Goal: Task Accomplishment & Management: Use online tool/utility

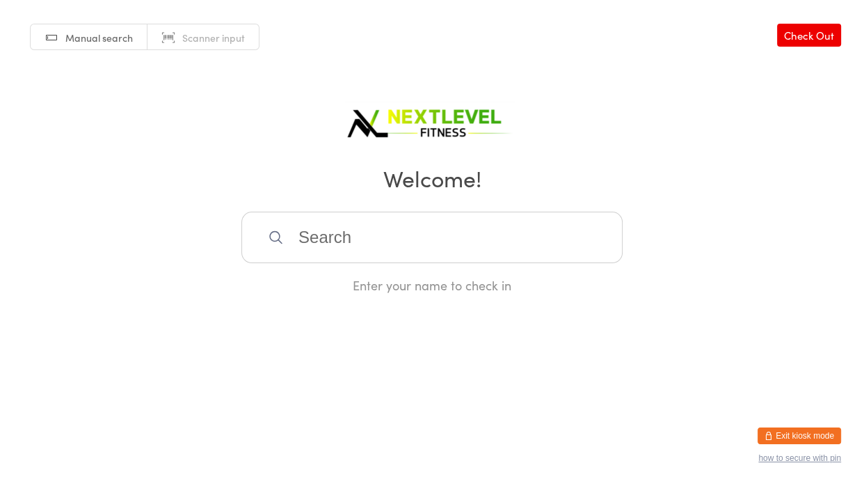
click at [302, 230] on input "search" at bounding box center [431, 236] width 381 height 51
type input "aleth"
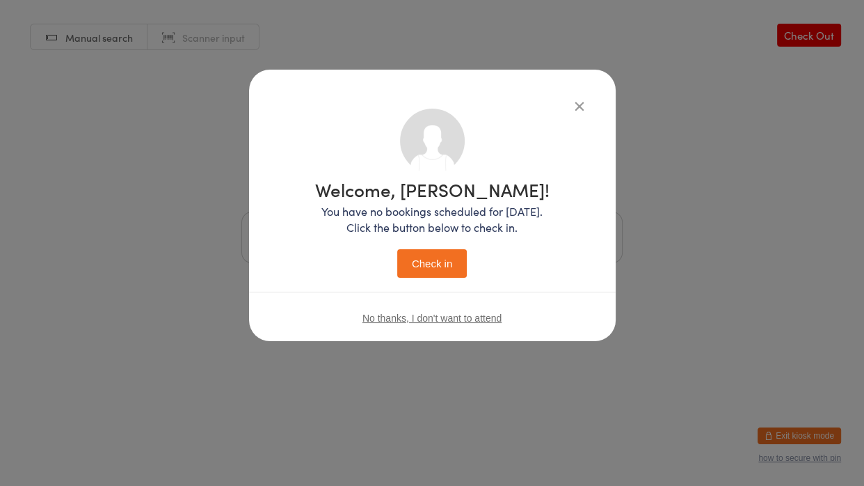
click at [397, 249] on button "Check in" at bounding box center [432, 263] width 70 height 29
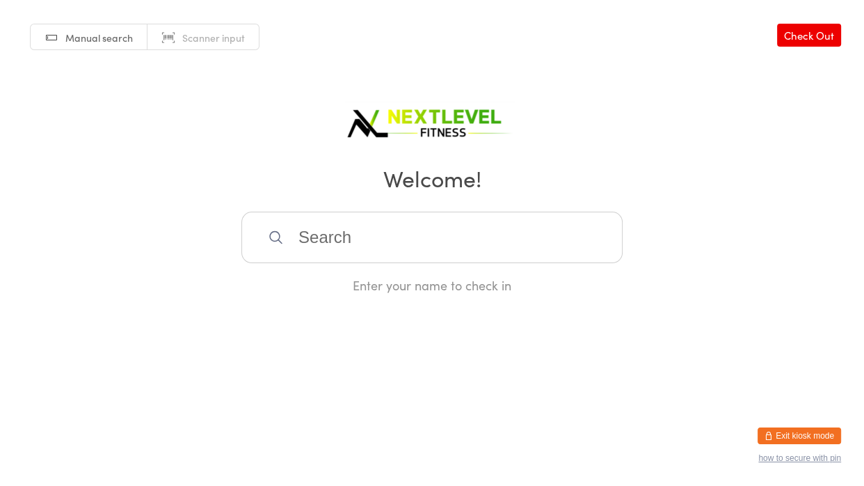
click at [328, 249] on input "search" at bounding box center [431, 236] width 381 height 51
type input "dwa"
click at [323, 280] on div "[PERSON_NAME]" at bounding box center [432, 282] width 356 height 19
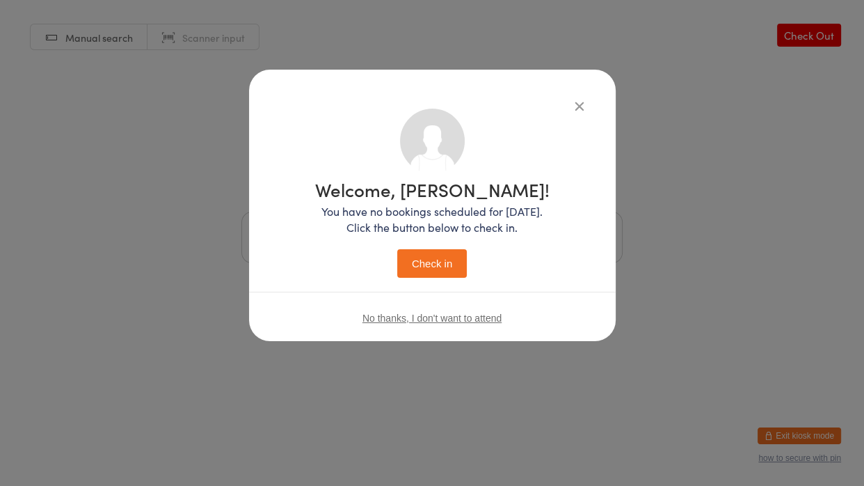
click at [419, 276] on button "Check in" at bounding box center [432, 263] width 70 height 29
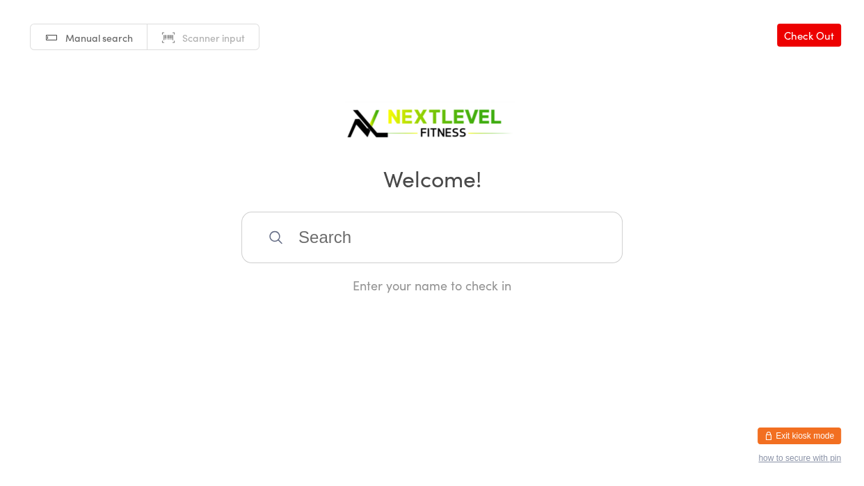
click at [417, 230] on input "search" at bounding box center [431, 236] width 381 height 51
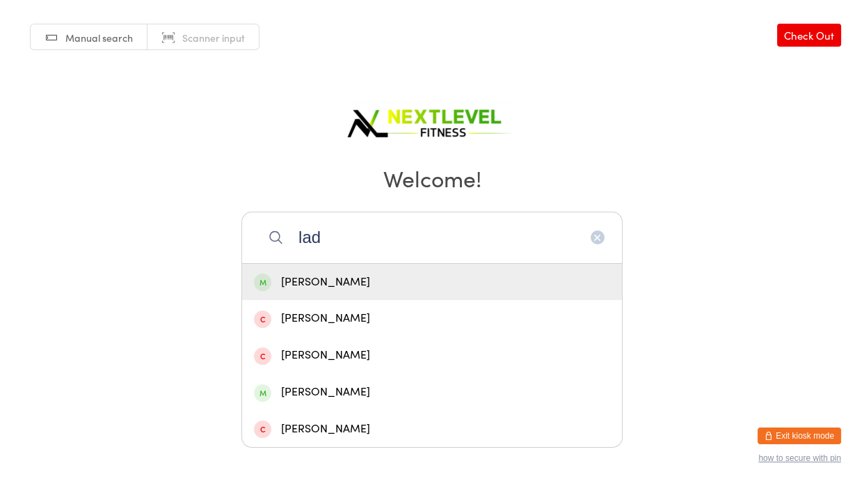
type input "lad"
click at [308, 281] on div "[PERSON_NAME]" at bounding box center [432, 282] width 356 height 19
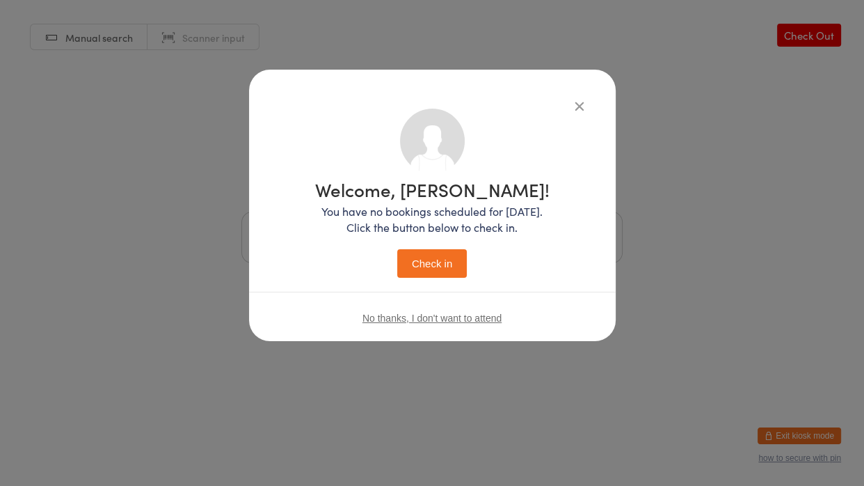
click at [430, 266] on button "Check in" at bounding box center [432, 263] width 70 height 29
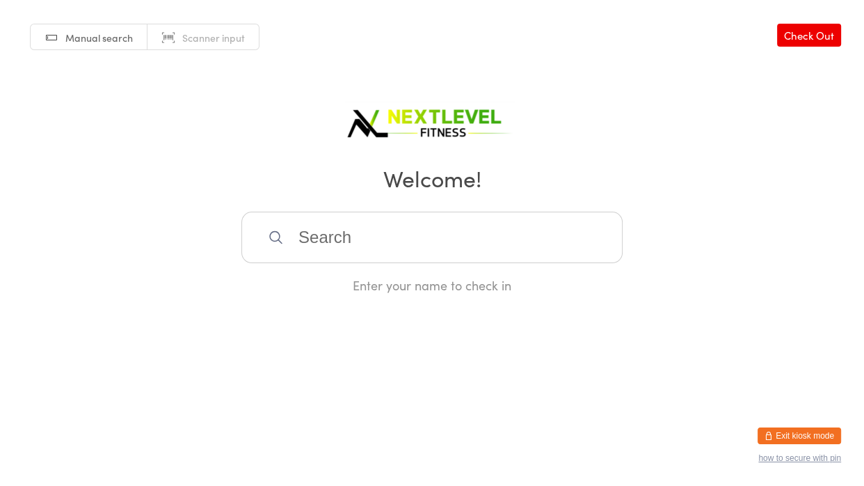
click at [298, 246] on input "search" at bounding box center [431, 236] width 381 height 51
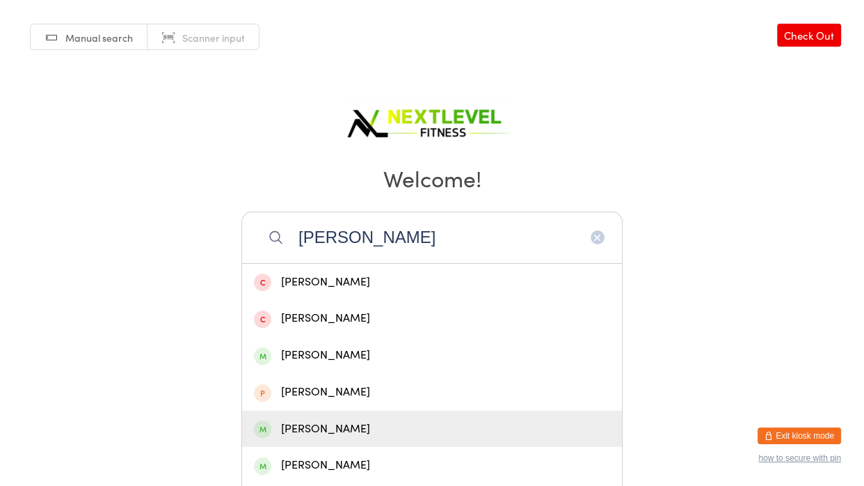
type input "[PERSON_NAME]"
click at [314, 430] on div "[PERSON_NAME]" at bounding box center [432, 428] width 356 height 19
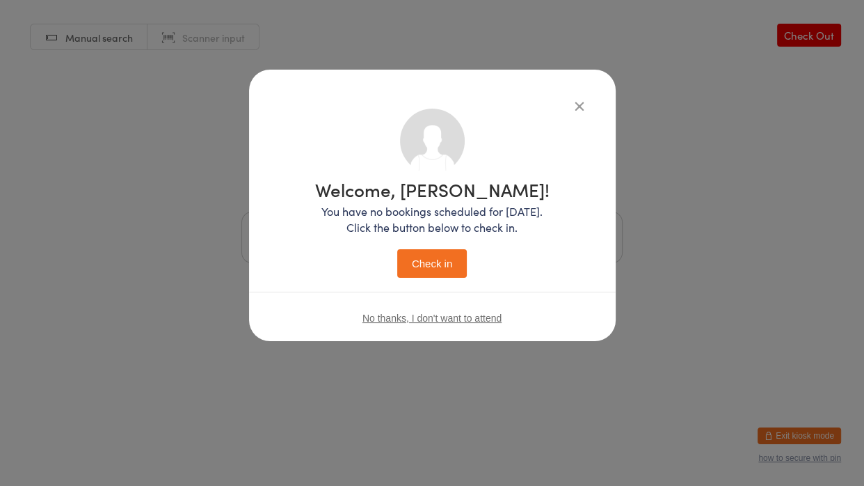
click at [425, 258] on button "Check in" at bounding box center [432, 263] width 70 height 29
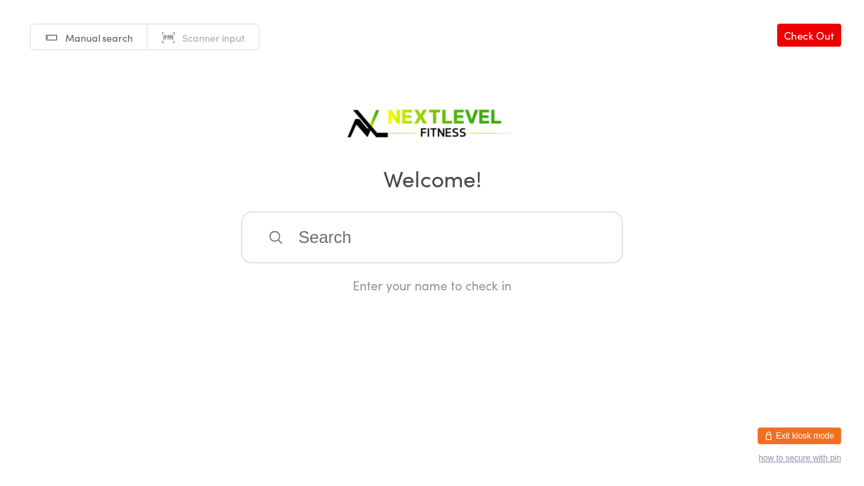
click at [328, 227] on input "search" at bounding box center [431, 236] width 381 height 51
type input "vida"
click at [321, 279] on div "[PERSON_NAME]" at bounding box center [432, 282] width 356 height 19
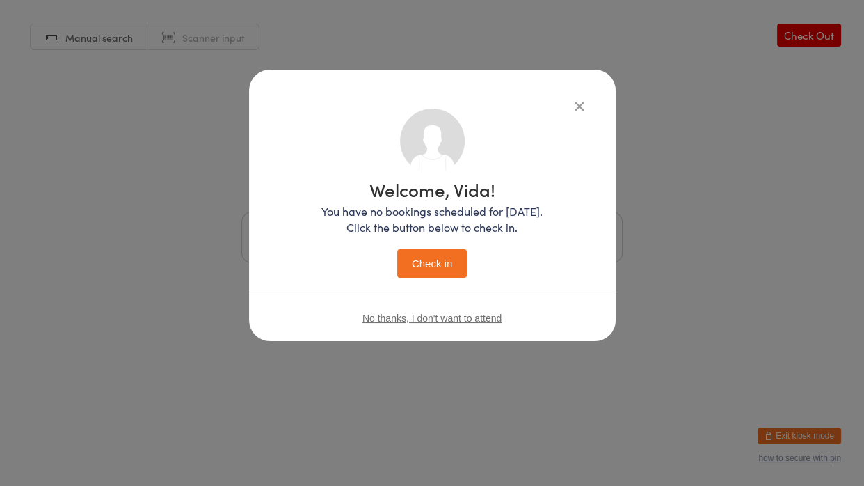
click at [426, 269] on button "Check in" at bounding box center [432, 263] width 70 height 29
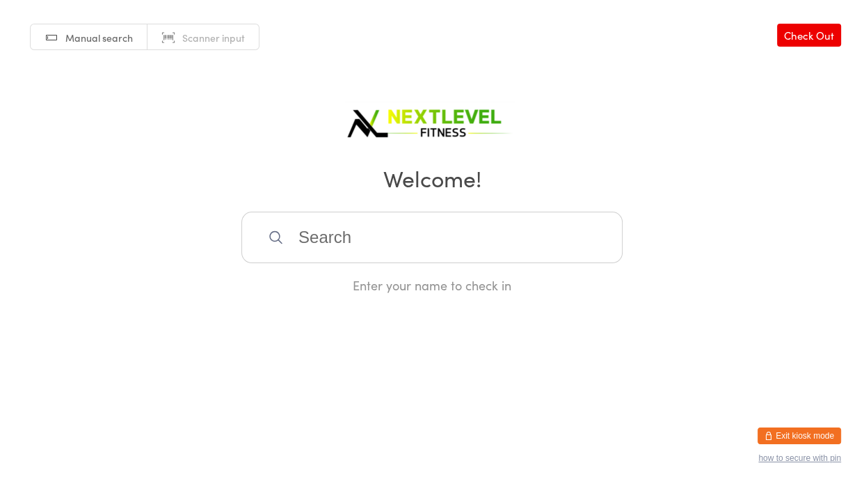
click at [415, 245] on input "search" at bounding box center [431, 236] width 381 height 51
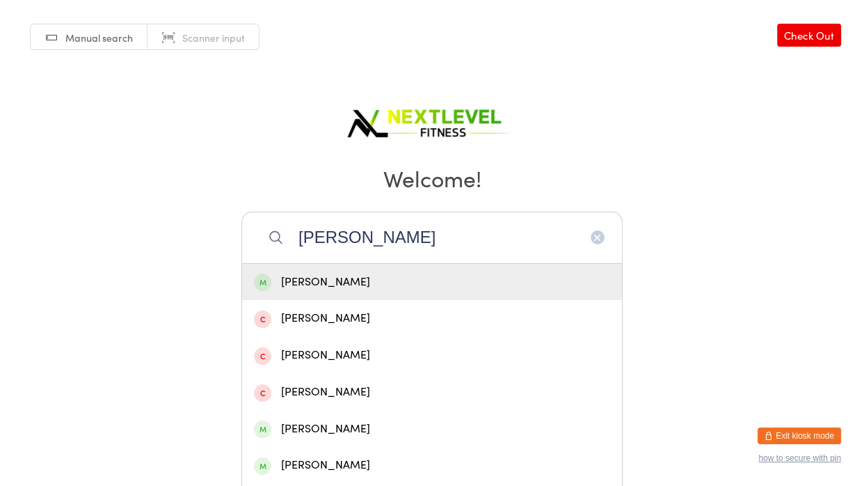
type input "[PERSON_NAME]"
click at [385, 275] on div "[PERSON_NAME]" at bounding box center [432, 282] width 356 height 19
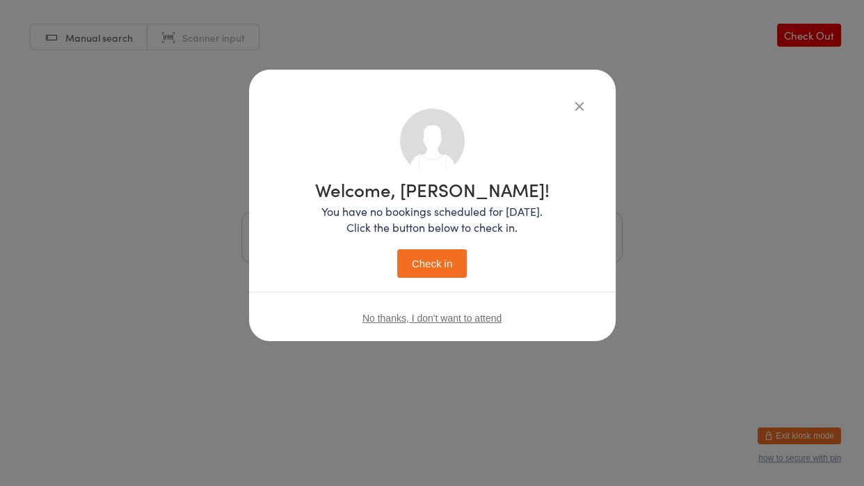
click at [408, 266] on button "Check in" at bounding box center [432, 263] width 70 height 29
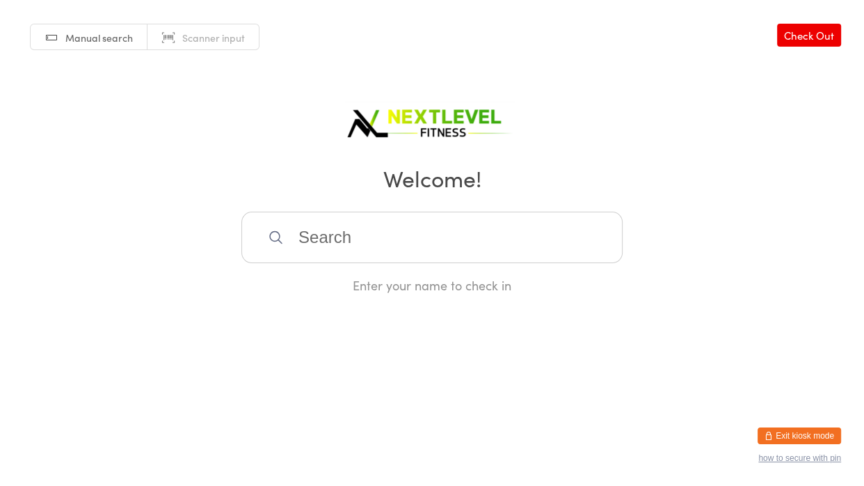
click at [293, 241] on input "search" at bounding box center [431, 236] width 381 height 51
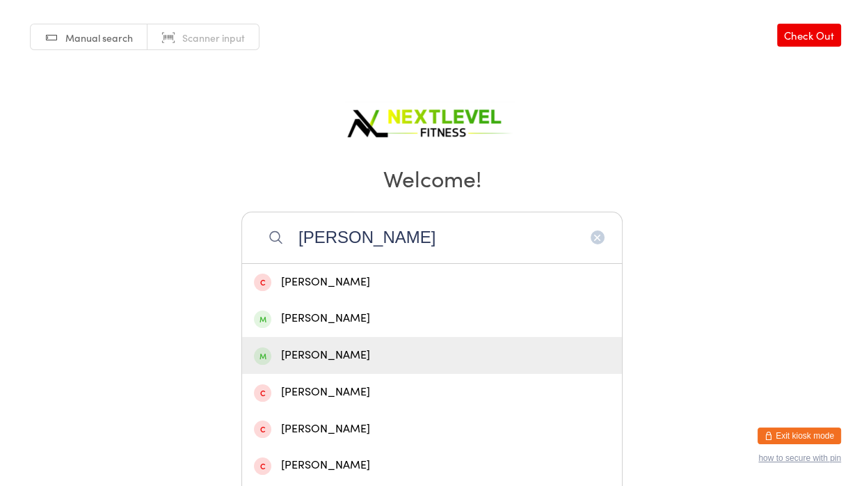
type input "[PERSON_NAME]"
click at [296, 350] on div "[PERSON_NAME]" at bounding box center [432, 355] width 356 height 19
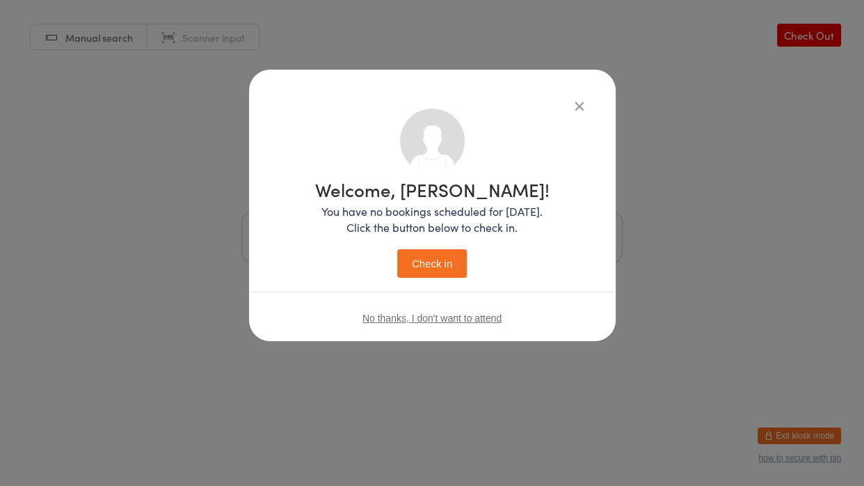
click at [442, 260] on button "Check in" at bounding box center [432, 263] width 70 height 29
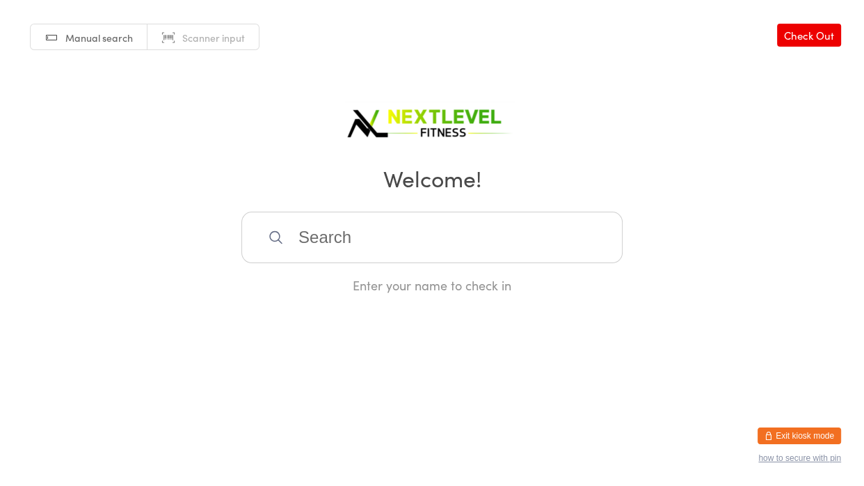
click at [417, 296] on html "You have now entered Kiosk Mode. Members will be able to check themselves in us…" at bounding box center [432, 243] width 864 height 486
click at [427, 245] on input "search" at bounding box center [431, 236] width 381 height 51
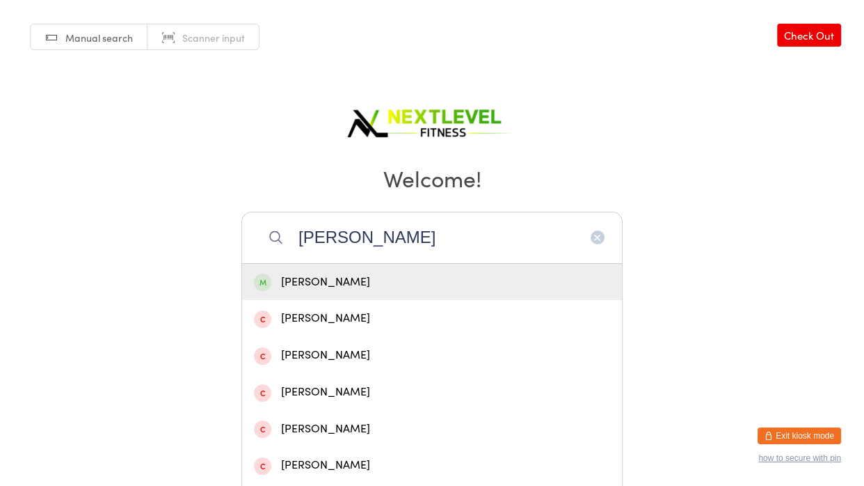
type input "[PERSON_NAME]"
click at [383, 273] on div "[PERSON_NAME]" at bounding box center [432, 282] width 356 height 19
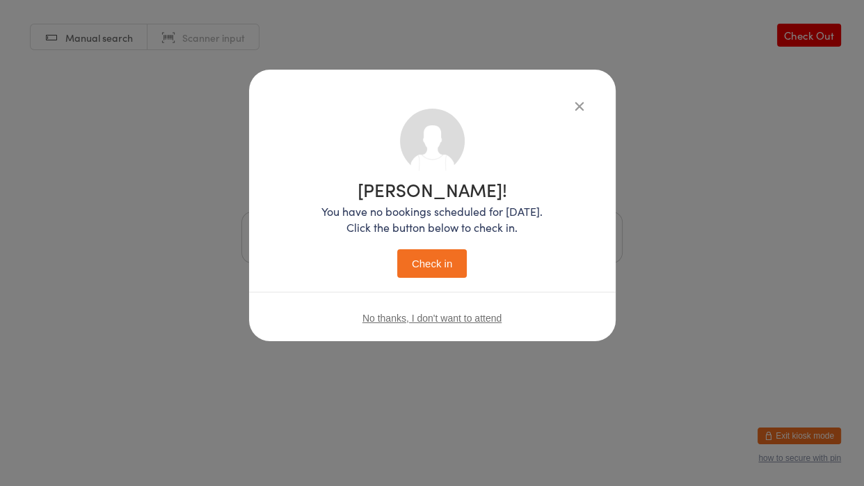
click at [412, 270] on button "Check in" at bounding box center [432, 263] width 70 height 29
